Goal: Transaction & Acquisition: Purchase product/service

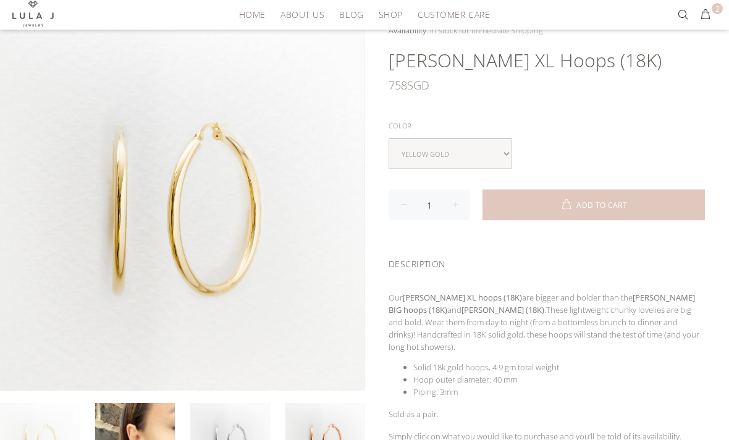
scroll to position [102, 0]
click at [712, 20] on button "2" at bounding box center [705, 15] width 22 height 20
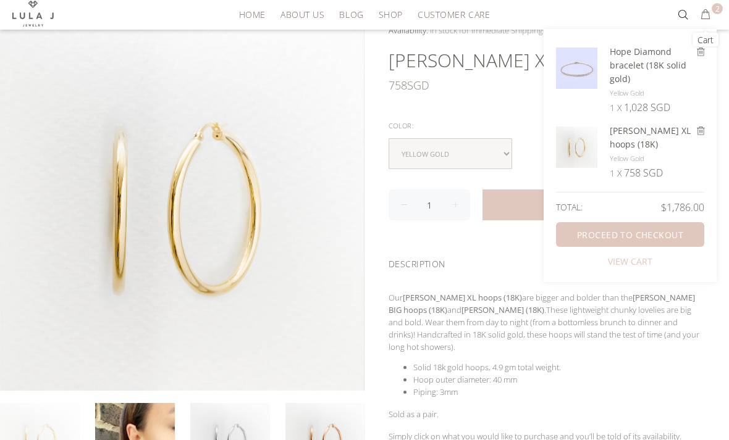
click at [627, 256] on link "VIEW CART" at bounding box center [630, 262] width 44 height 12
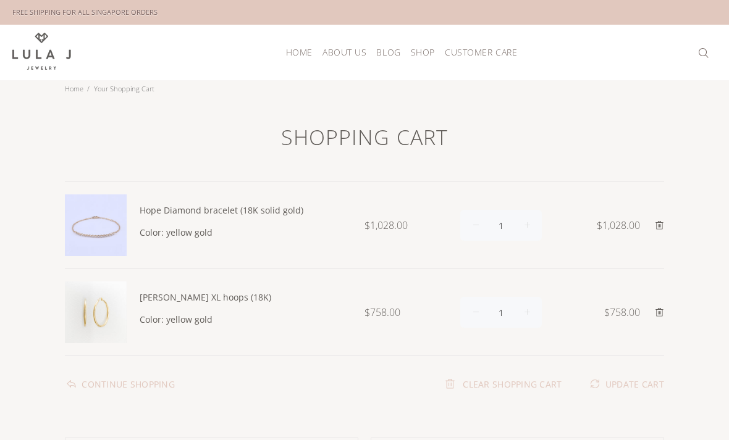
click at [658, 221] on icon at bounding box center [659, 225] width 8 height 9
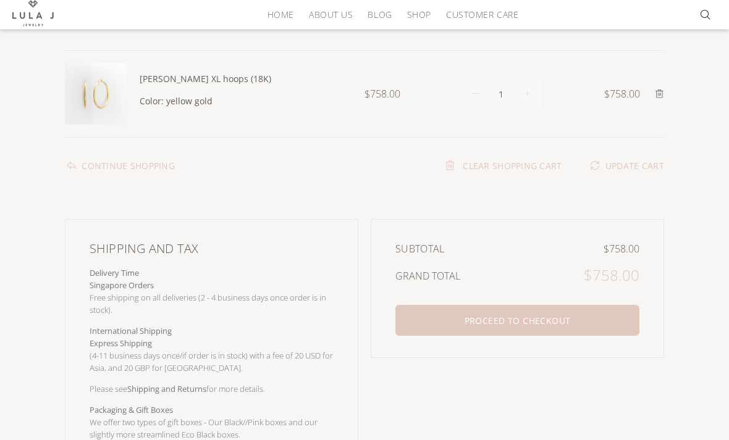
scroll to position [127, 0]
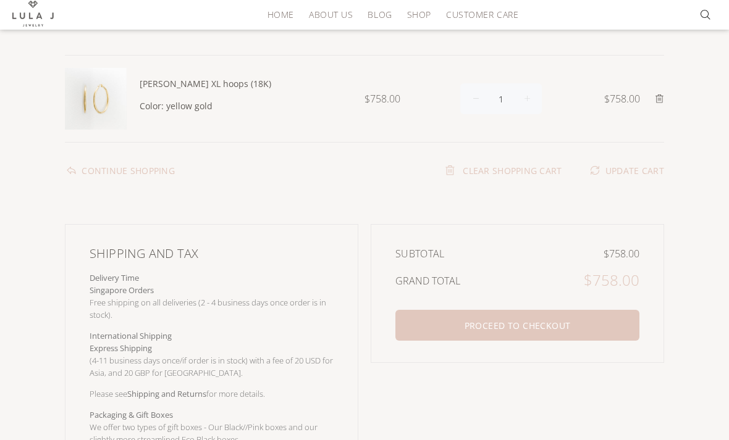
click at [566, 319] on button "PROCEED TO CHECKOUT" at bounding box center [517, 325] width 244 height 31
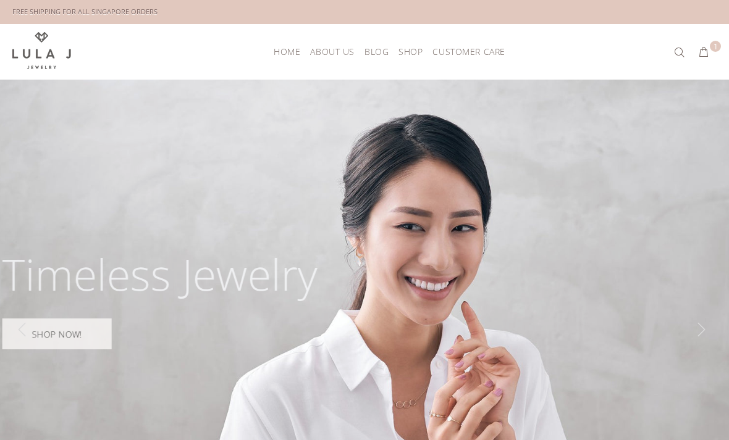
scroll to position [1, 0]
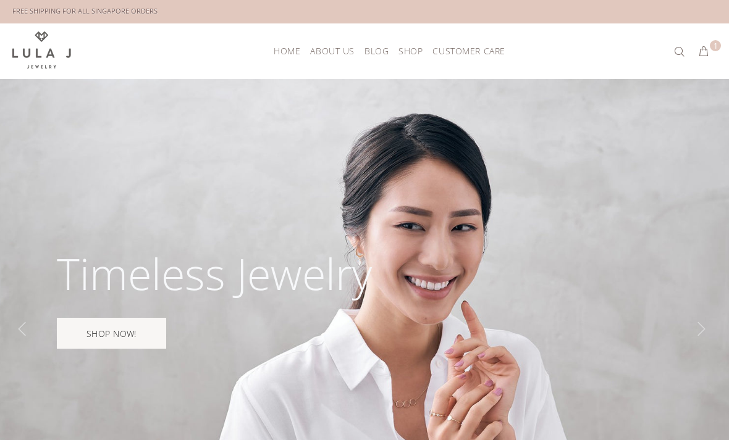
click at [715, 51] on button "1" at bounding box center [703, 52] width 22 height 20
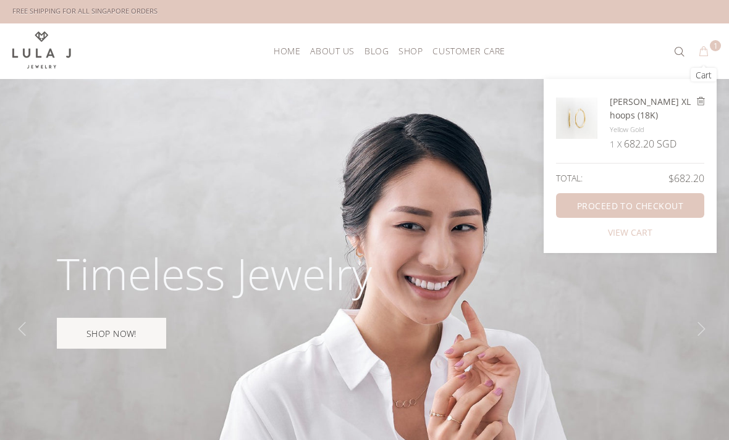
click at [624, 101] on h2 "[PERSON_NAME] XL hoops (18K)" at bounding box center [652, 108] width 84 height 27
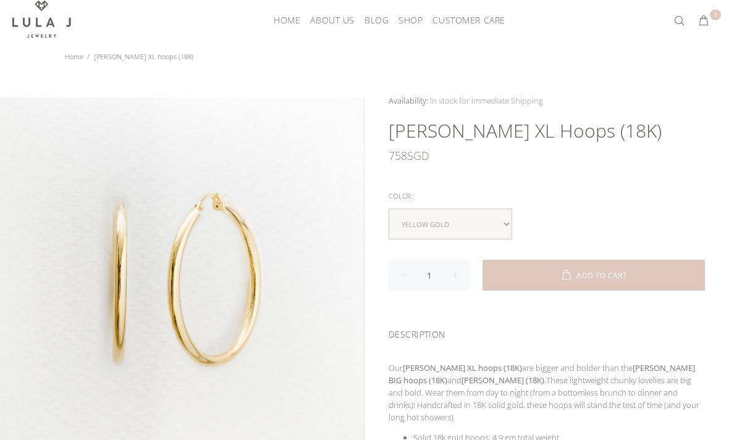
scroll to position [33, 0]
click at [708, 10] on button "1" at bounding box center [703, 20] width 22 height 20
click at [710, 16] on button "1" at bounding box center [703, 20] width 22 height 20
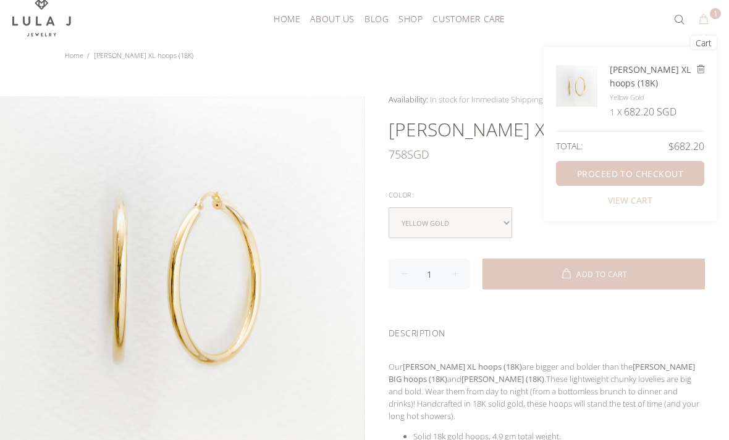
click at [619, 225] on div "yellow gold white gold" at bounding box center [546, 223] width 316 height 31
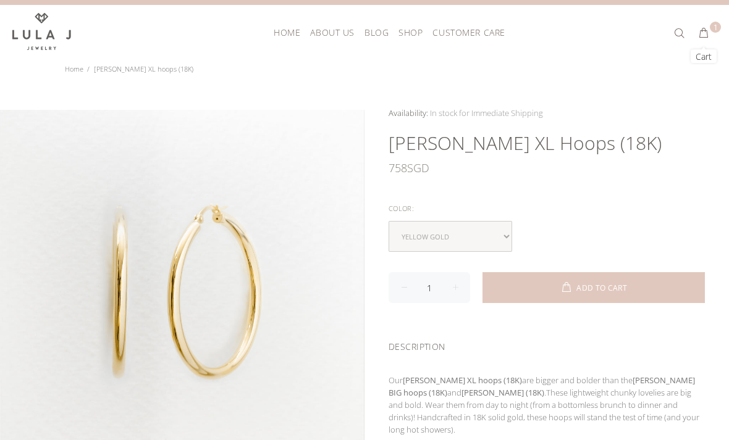
scroll to position [0, 0]
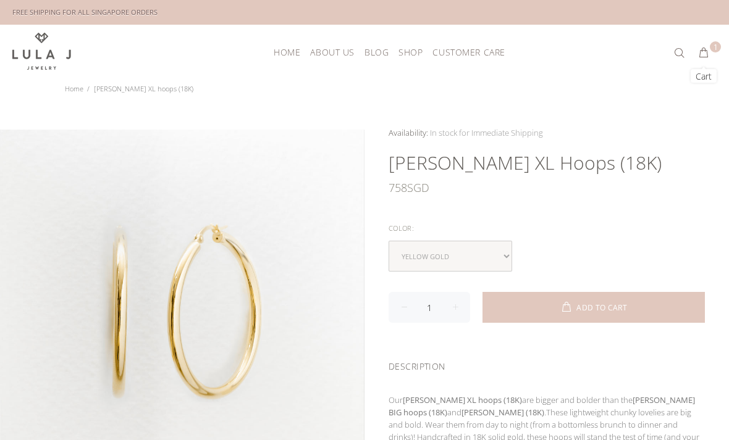
click at [414, 50] on span "Shop" at bounding box center [410, 52] width 24 height 9
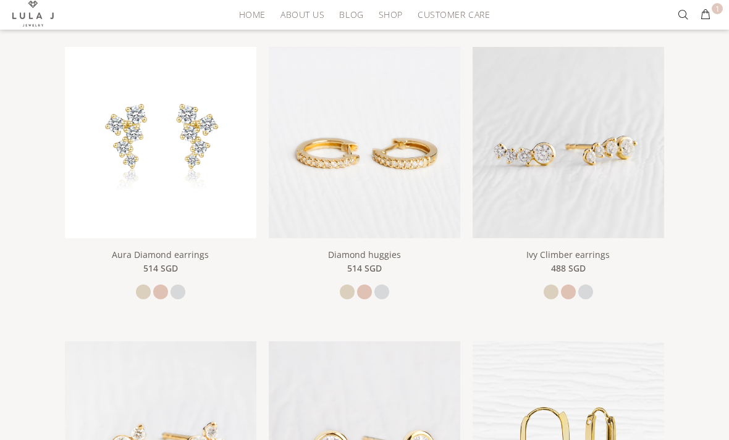
scroll to position [285, 0]
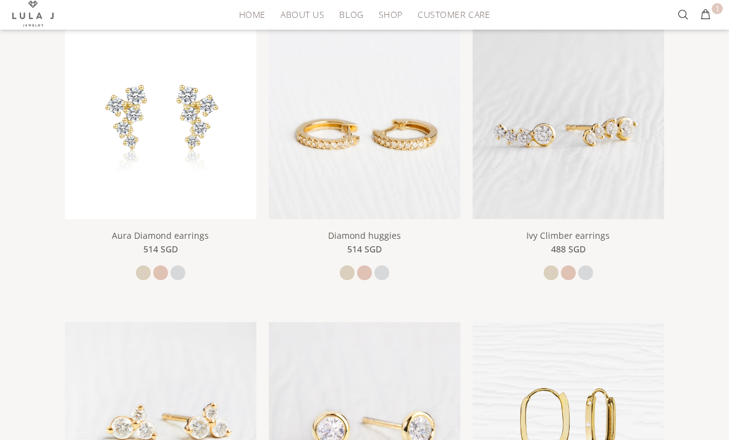
click at [227, 159] on img at bounding box center [160, 123] width 191 height 191
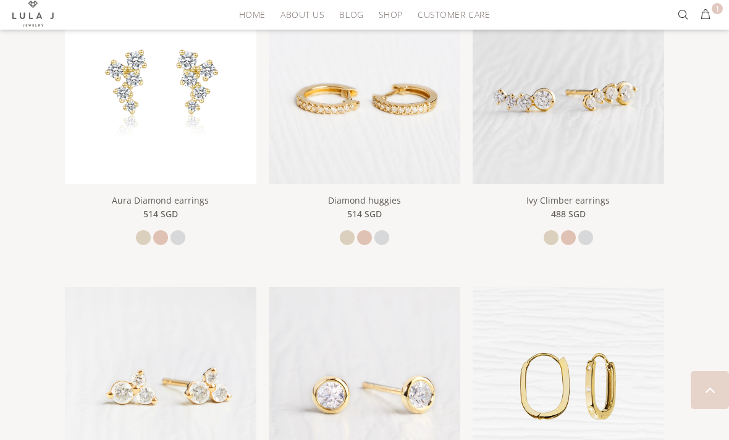
scroll to position [0, 0]
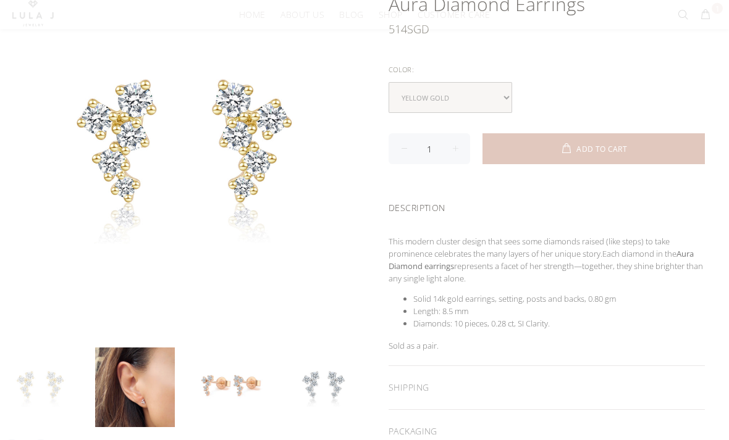
scroll to position [160, 0]
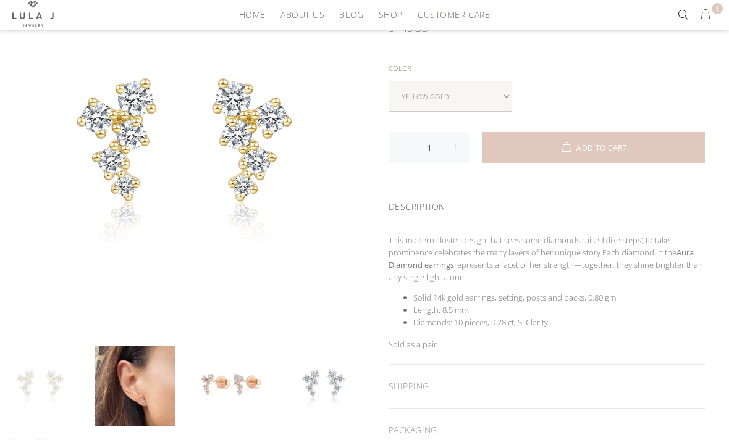
click at [147, 371] on link at bounding box center [135, 386] width 80 height 80
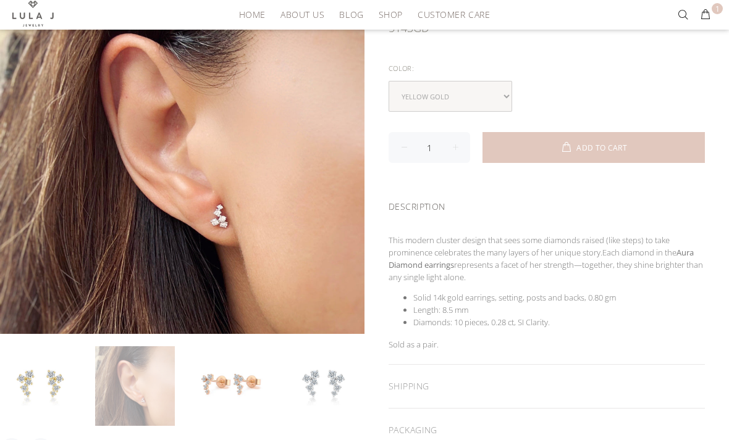
click at [246, 2] on div "HOME About Us Blog Shop New Arrivals Bestsellers Necklaces Bracelets Earrings S…" at bounding box center [361, 15] width 259 height 30
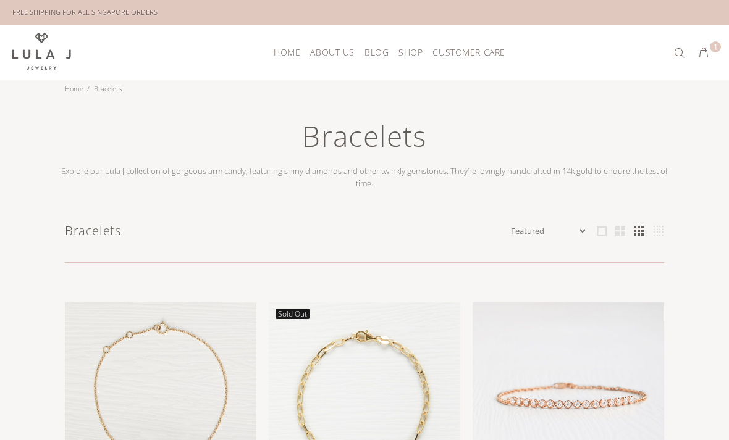
click at [708, 49] on button "1" at bounding box center [703, 53] width 22 height 20
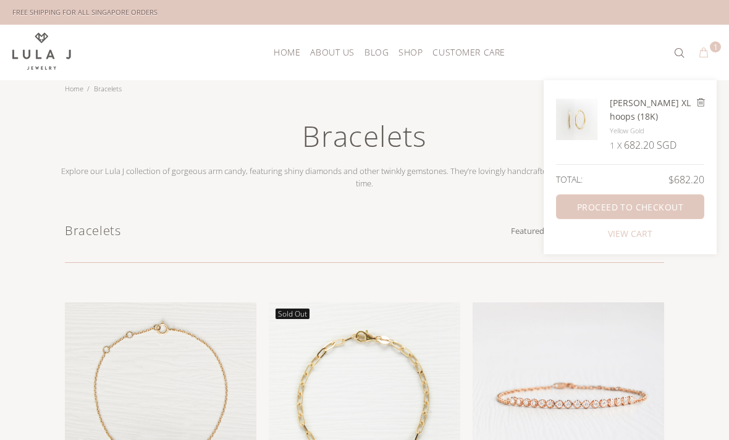
click at [659, 228] on div "VIEW CART" at bounding box center [630, 234] width 148 height 12
click at [629, 196] on link "PROCEED TO CHECKOUT" at bounding box center [630, 207] width 148 height 25
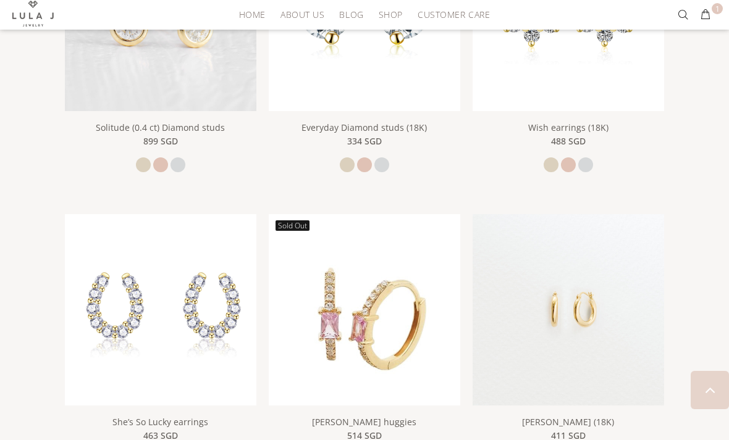
scroll to position [955, 0]
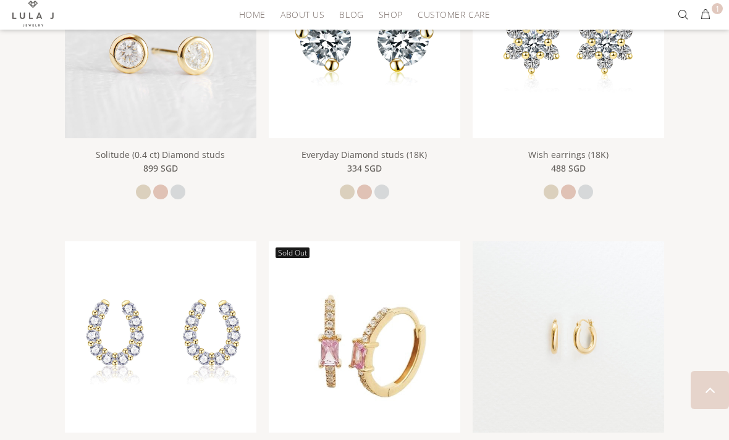
click at [708, 18] on button "1" at bounding box center [705, 15] width 22 height 20
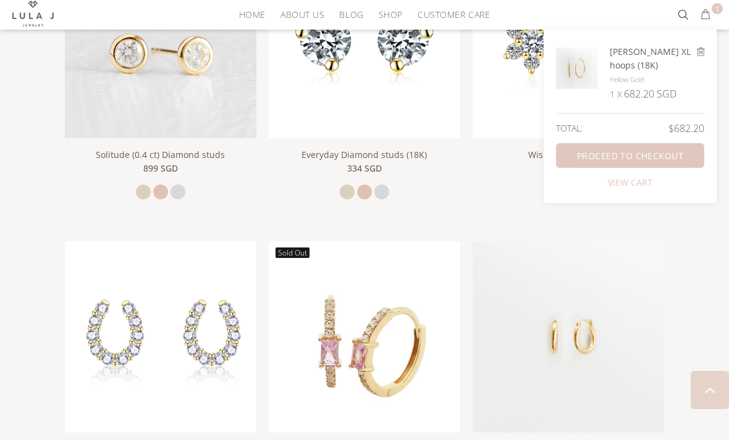
click at [658, 146] on link "PROCEED TO CHECKOUT" at bounding box center [630, 155] width 148 height 25
